Goal: Task Accomplishment & Management: Manage account settings

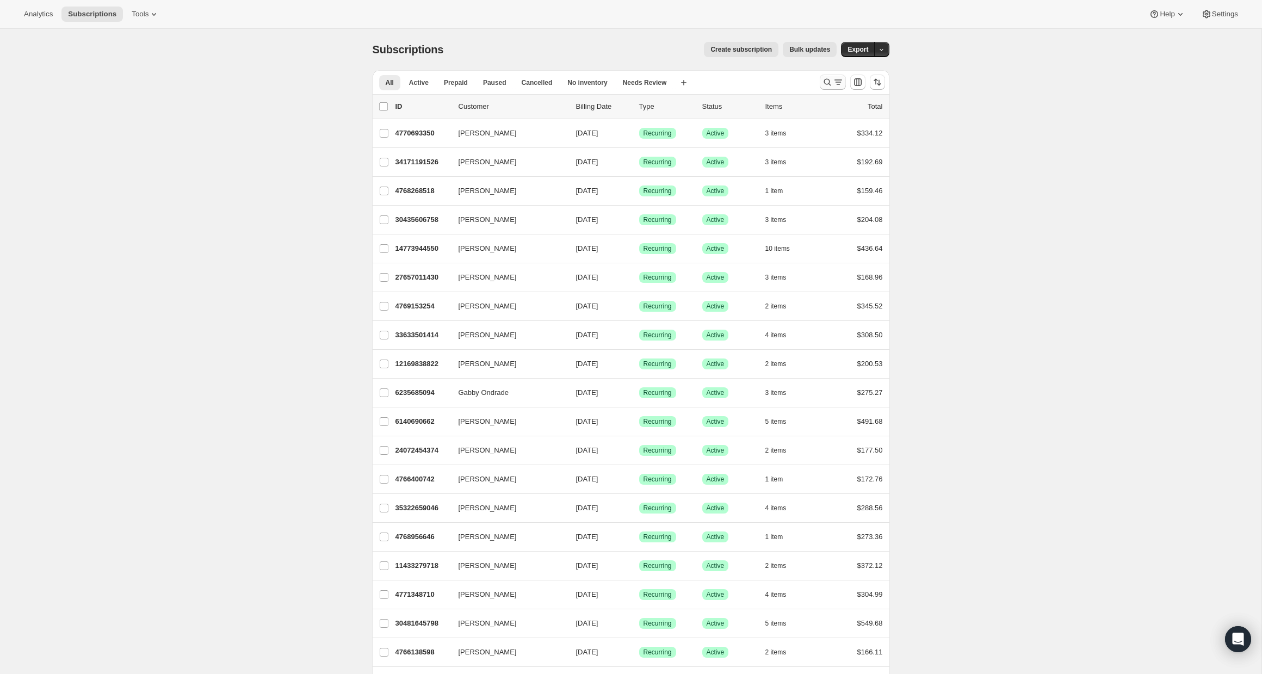
click at [824, 82] on icon "Search and filter results" at bounding box center [827, 82] width 11 height 11
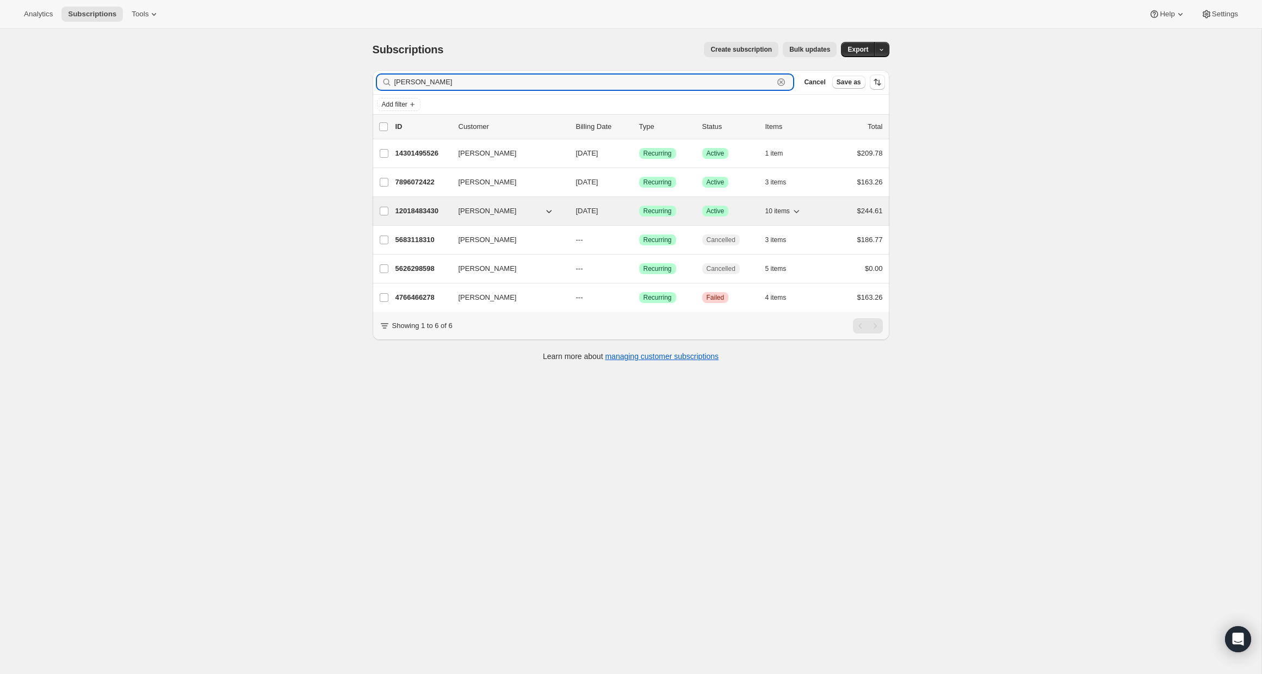
type input "[PERSON_NAME]"
click at [409, 206] on p "12018483430" at bounding box center [422, 211] width 54 height 11
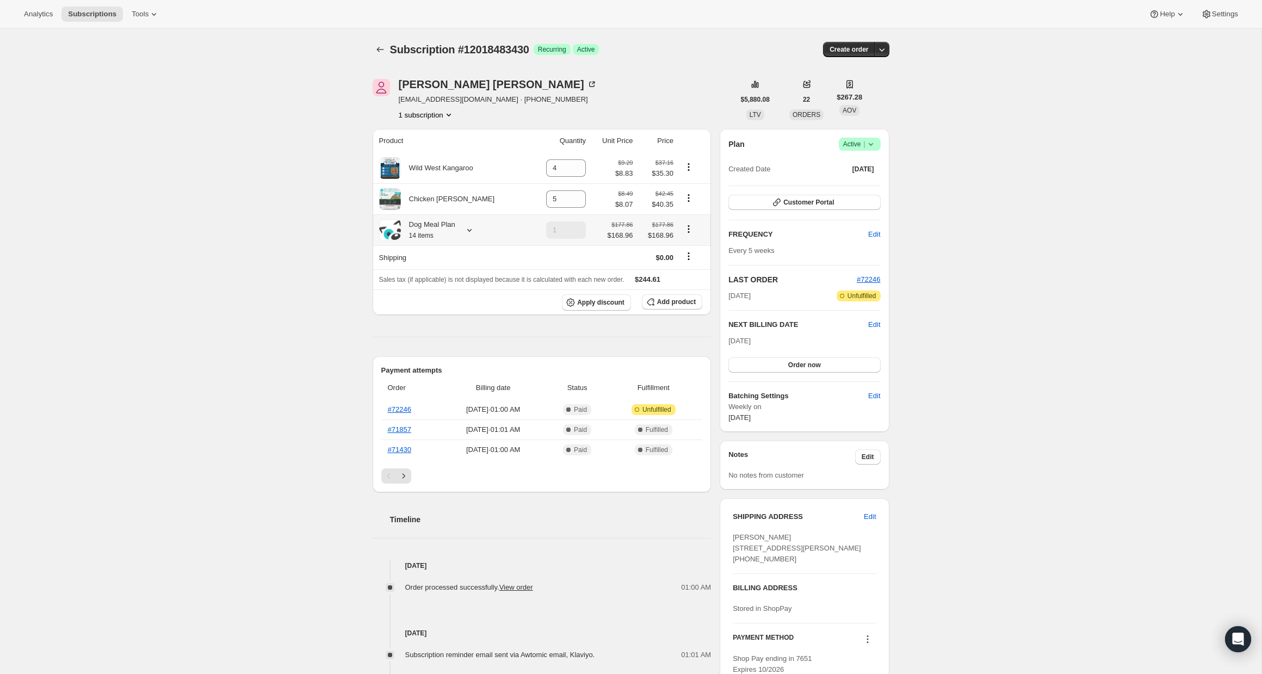
click at [471, 231] on icon at bounding box center [469, 230] width 4 height 3
click at [438, 445] on span "Edit box" at bounding box center [433, 446] width 26 height 9
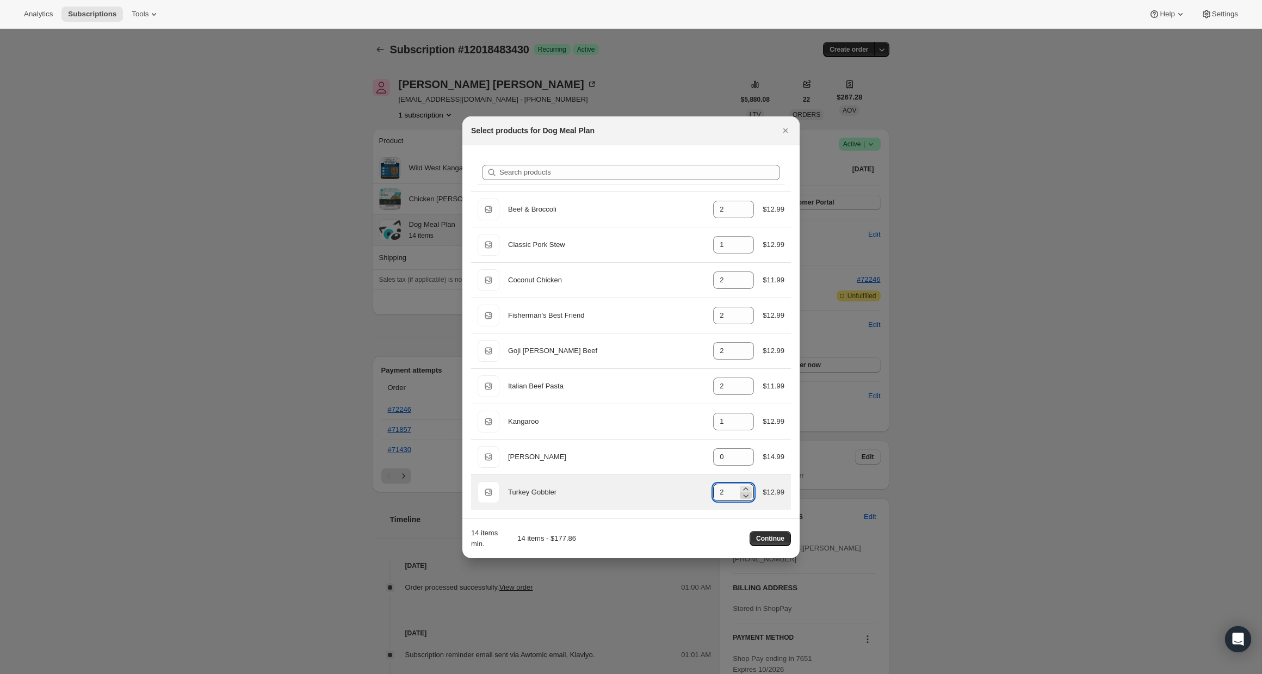
click at [744, 496] on icon ":rf4:" at bounding box center [745, 495] width 11 height 11
click at [746, 486] on icon ":rf4:" at bounding box center [745, 488] width 11 height 11
type input "2"
click at [785, 133] on icon "Close" at bounding box center [785, 130] width 11 height 11
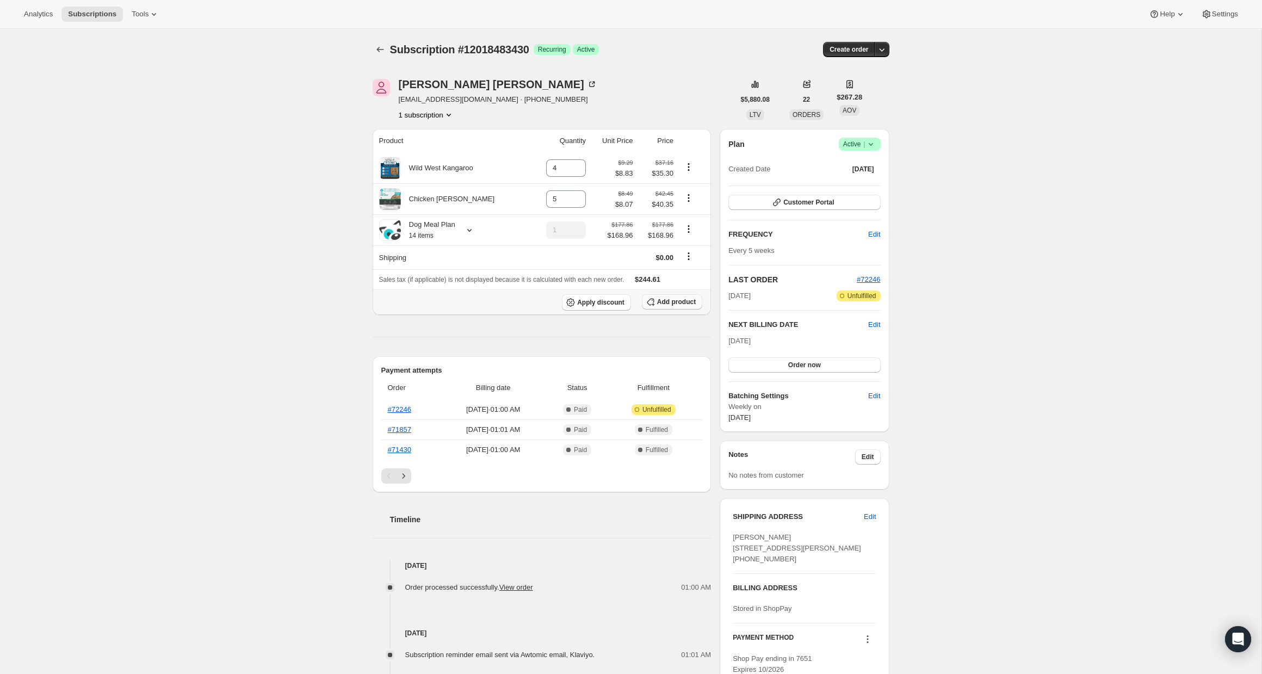
click at [670, 302] on span "Add product" at bounding box center [676, 301] width 39 height 9
click at [182, 228] on div "Subscription #12018483430. This page is ready Subscription #12018483430 Success…" at bounding box center [630, 611] width 1261 height 1165
click at [194, 216] on div "Subscription #12018483430. This page is ready Subscription #12018483430 Success…" at bounding box center [630, 611] width 1261 height 1165
click at [1050, 297] on div "Subscription #12018483430. This page is ready Subscription #12018483430 Success…" at bounding box center [630, 611] width 1261 height 1165
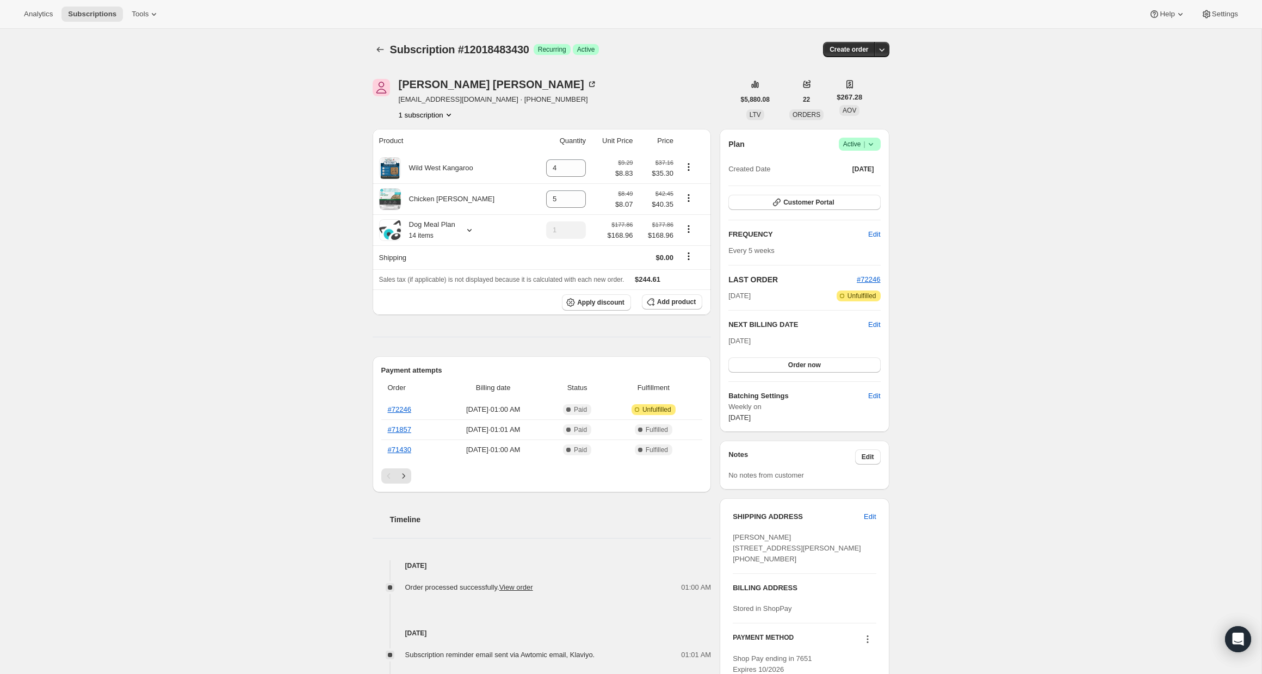
click at [1050, 297] on div "Subscription #12018483430. This page is ready Subscription #12018483430 Success…" at bounding box center [630, 611] width 1261 height 1165
click at [395, 411] on link "#72246" at bounding box center [399, 409] width 23 height 8
